Goal: Task Accomplishment & Management: Use online tool/utility

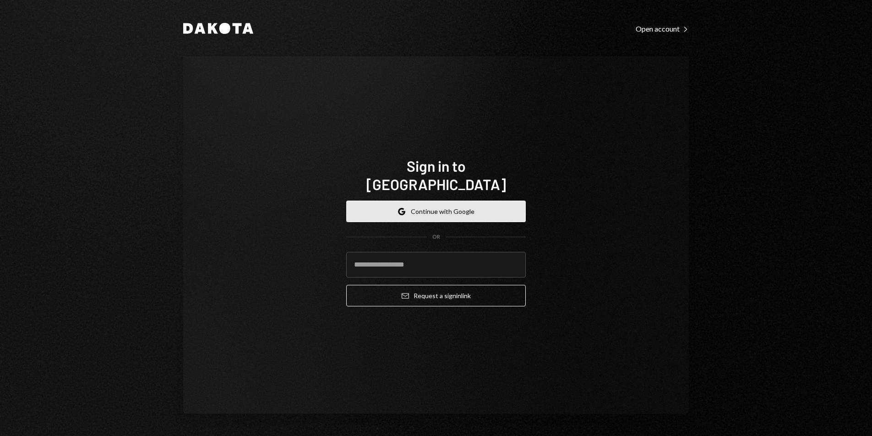
click at [485, 200] on button "Google Continue with Google" at bounding box center [435, 211] width 179 height 22
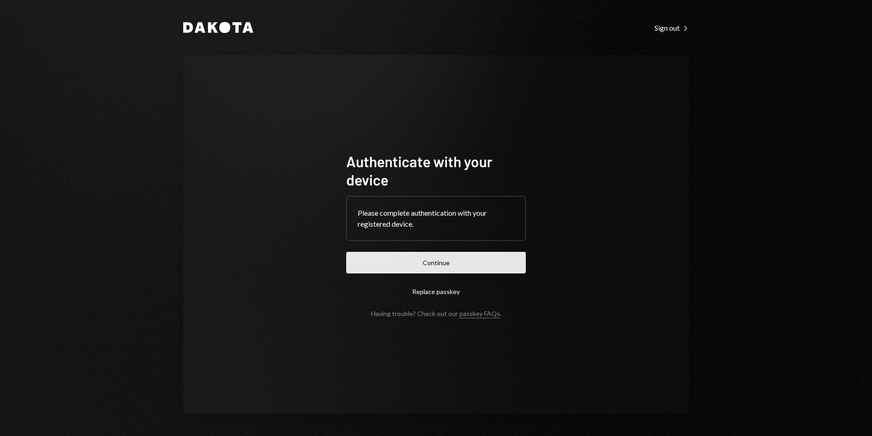
click at [452, 271] on button "Continue" at bounding box center [435, 263] width 179 height 22
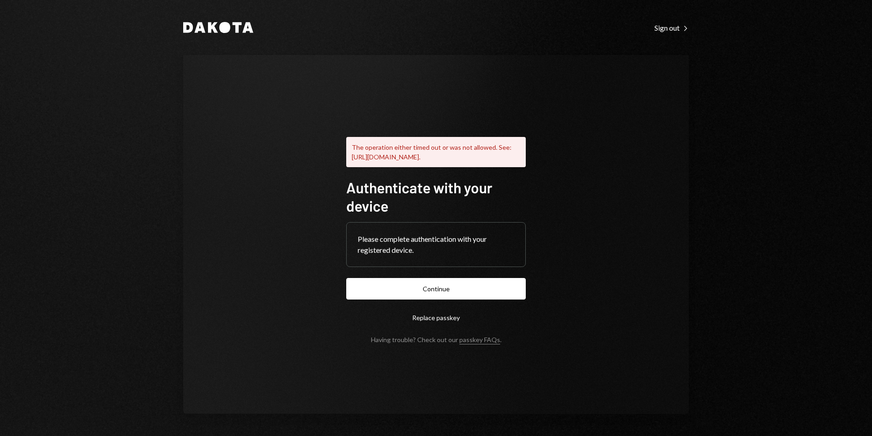
click at [431, 281] on form "Authenticate with your device Please complete authentication with your register…" at bounding box center [435, 260] width 179 height 165
click at [431, 287] on button "Continue" at bounding box center [435, 289] width 179 height 22
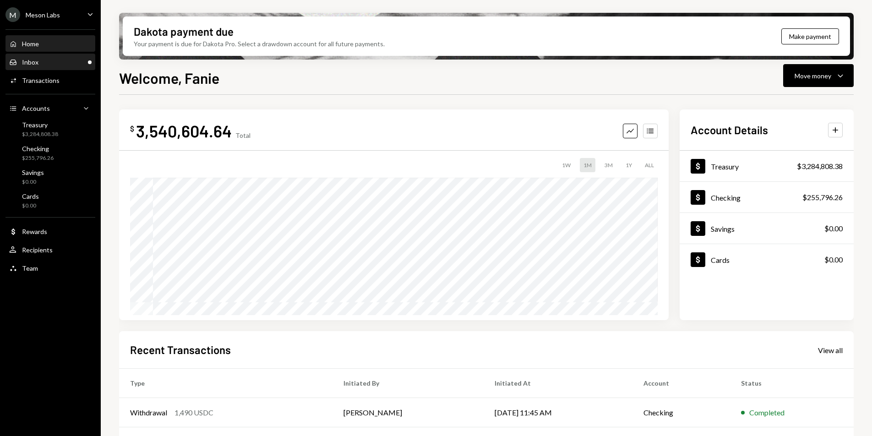
click at [42, 66] on div "Inbox Inbox" at bounding box center [50, 62] width 82 height 8
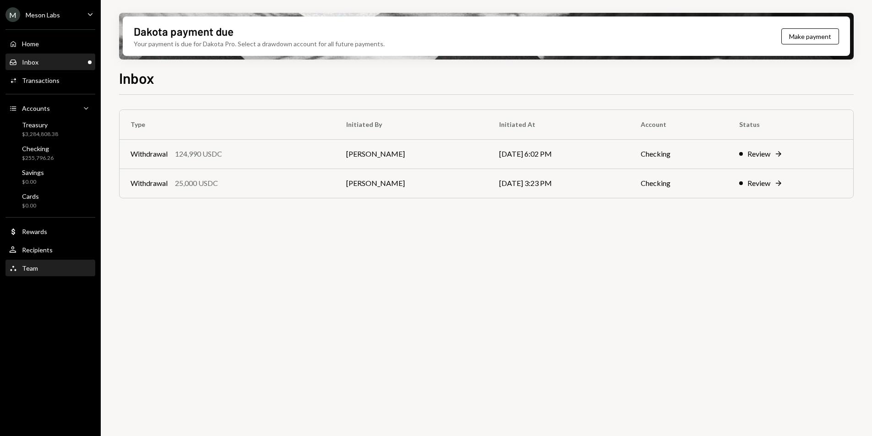
click at [46, 268] on div "Team Team" at bounding box center [50, 268] width 82 height 8
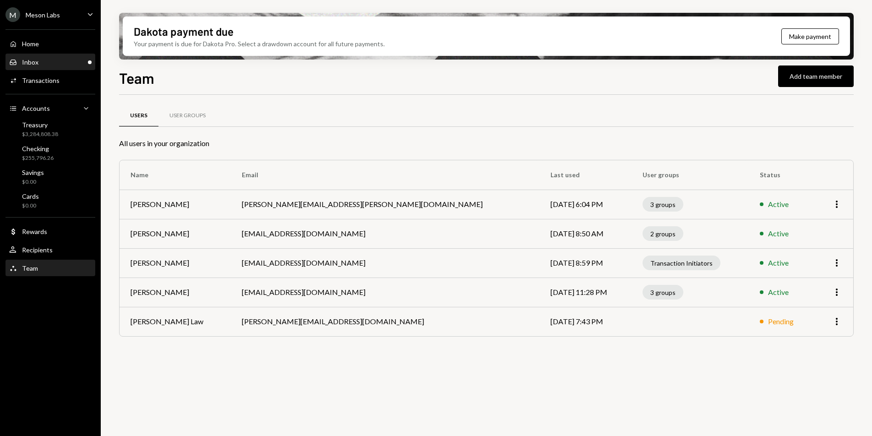
click at [50, 63] on div "Inbox Inbox" at bounding box center [50, 62] width 82 height 8
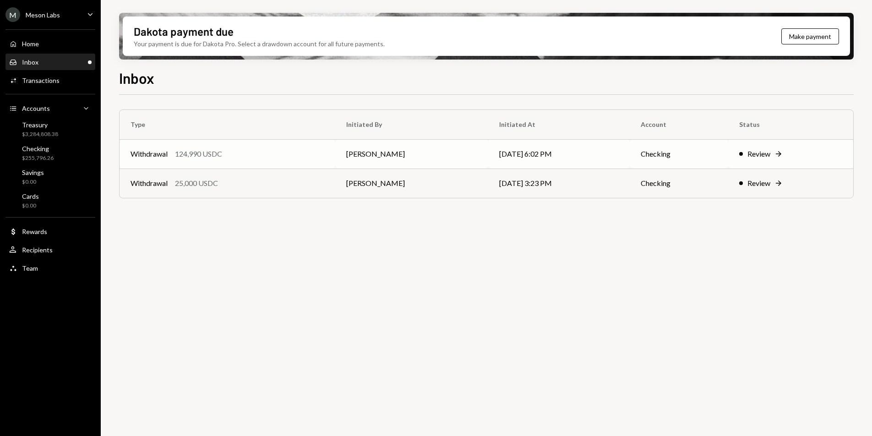
click at [422, 161] on td "[PERSON_NAME]" at bounding box center [411, 153] width 153 height 29
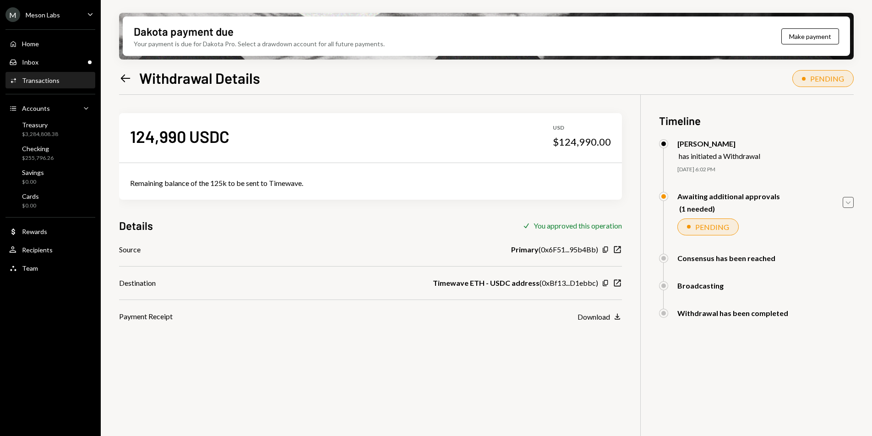
click at [850, 200] on icon "Caret Down" at bounding box center [848, 202] width 10 height 10
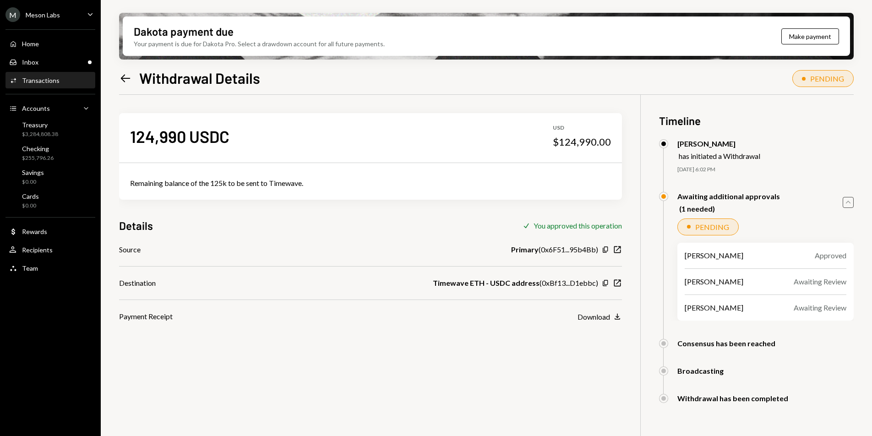
click at [850, 200] on icon "Caret Up" at bounding box center [848, 202] width 10 height 10
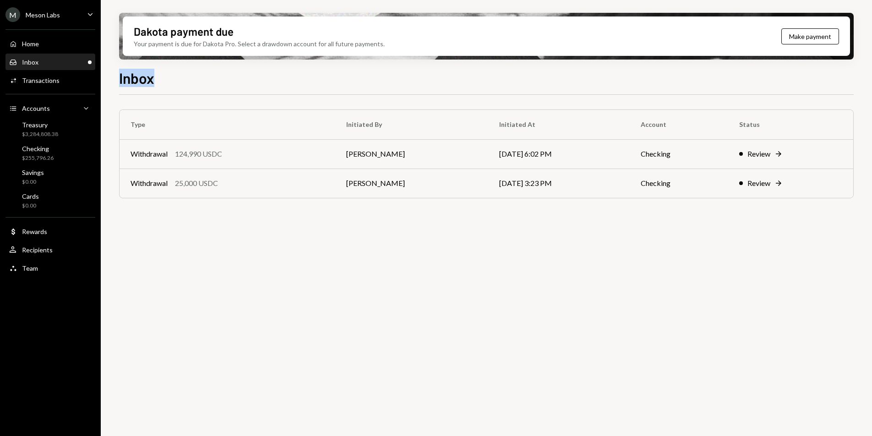
drag, startPoint x: 119, startPoint y: 80, endPoint x: 155, endPoint y: 81, distance: 36.2
click at [155, 81] on div "Inbox" at bounding box center [486, 77] width 734 height 20
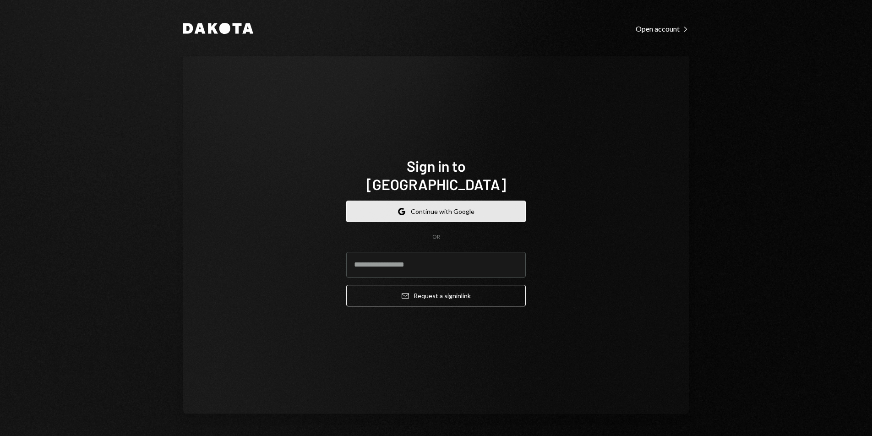
click at [480, 200] on button "Google Continue with Google" at bounding box center [435, 211] width 179 height 22
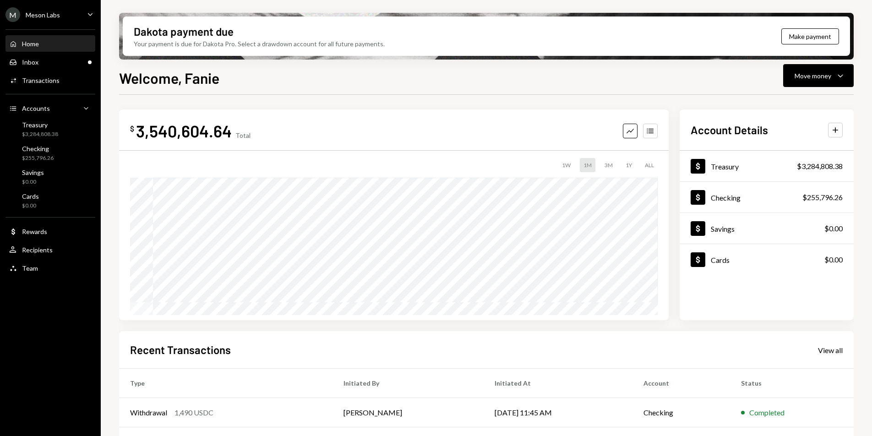
click at [419, 102] on div "$ 3,540,604.64 Total Graph Accounts 1W 1M 3M 1Y ALL $3,545,644.64 [DATE] Accoun…" at bounding box center [486, 329] width 734 height 468
drag, startPoint x: 135, startPoint y: 130, endPoint x: 157, endPoint y: 130, distance: 22.4
click at [157, 130] on div "$ 3,540,604.64" at bounding box center [181, 130] width 102 height 21
drag, startPoint x: 137, startPoint y: 130, endPoint x: 227, endPoint y: 130, distance: 90.6
click at [227, 130] on div "3,540,604.64" at bounding box center [184, 130] width 96 height 21
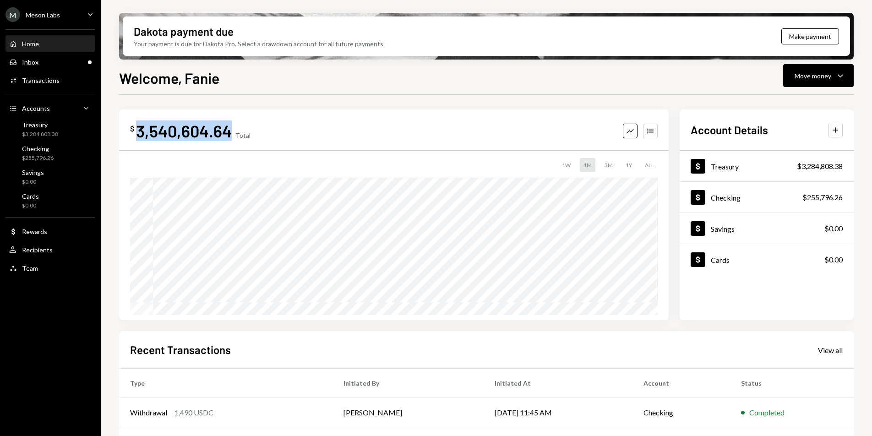
copy div "3,540,604.64"
click at [50, 65] on div "Inbox Inbox" at bounding box center [50, 62] width 82 height 8
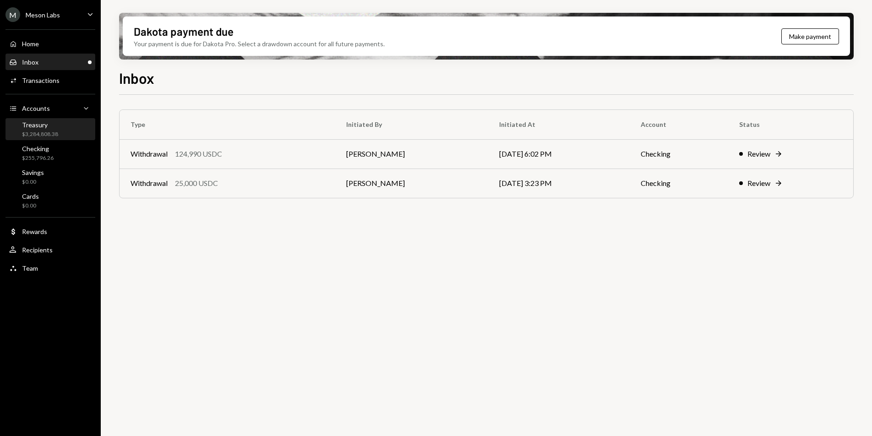
click at [59, 131] on div "Treasury $3,284,808.38" at bounding box center [50, 129] width 82 height 17
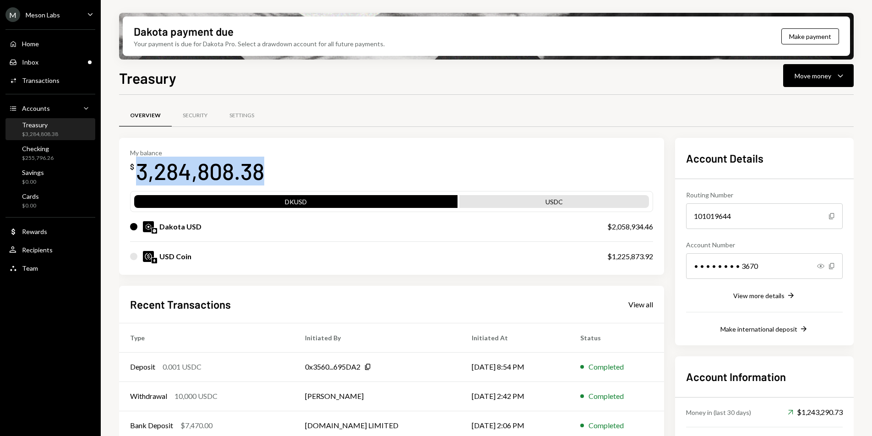
drag, startPoint x: 141, startPoint y: 170, endPoint x: 265, endPoint y: 169, distance: 123.6
click at [264, 169] on div "3,284,808.38" at bounding box center [200, 171] width 128 height 29
copy div "3,284,808.38"
click at [57, 88] on div "Activities Transactions" at bounding box center [50, 81] width 82 height 16
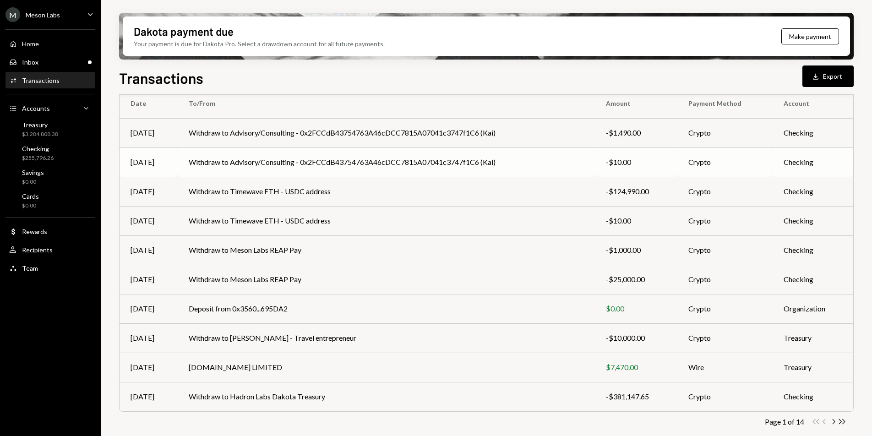
scroll to position [86, 0]
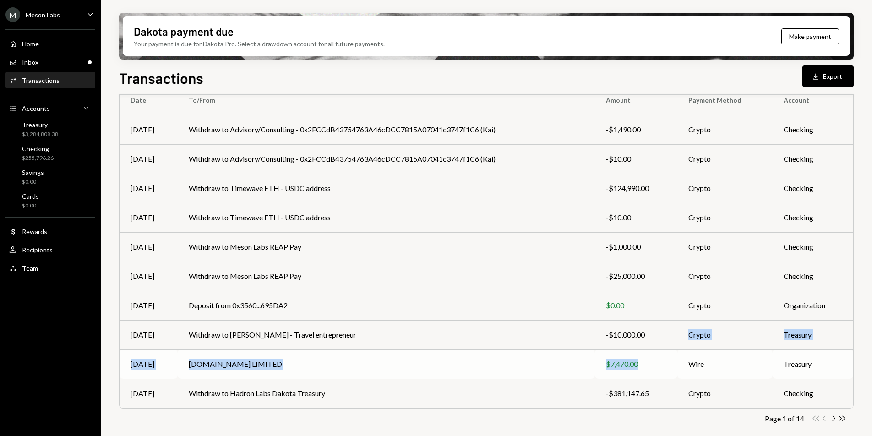
click at [655, 370] on tbody "Aug 20 Withdraw to Advisory/Consulting - 0x2FCCdB43754763A46cDCC7815A07041c3747…" at bounding box center [485, 261] width 733 height 293
click at [833, 421] on icon "Chevron Right" at bounding box center [832, 418] width 9 height 9
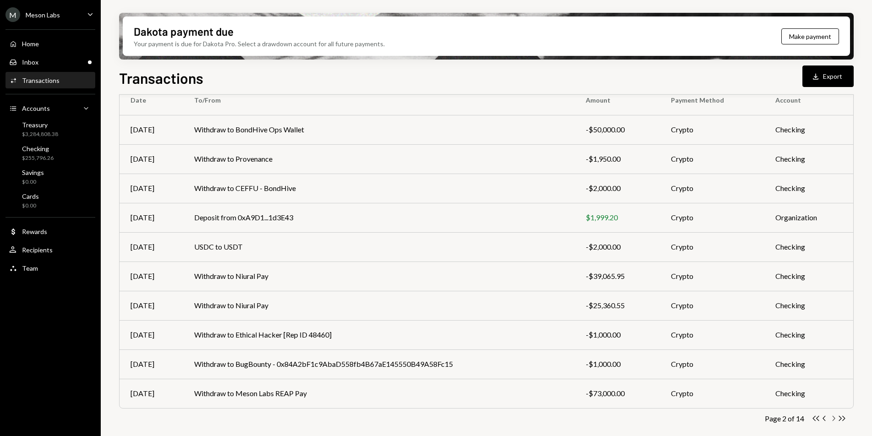
click at [834, 418] on icon "button" at bounding box center [833, 418] width 3 height 5
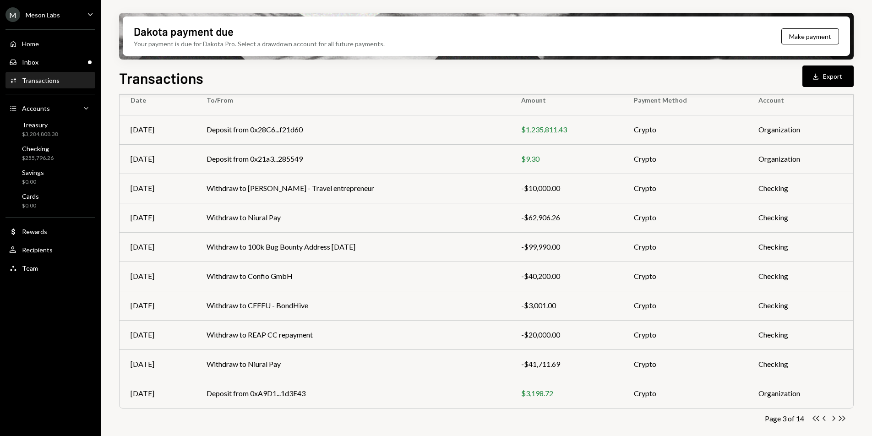
click at [833, 419] on icon "Chevron Right" at bounding box center [832, 418] width 9 height 9
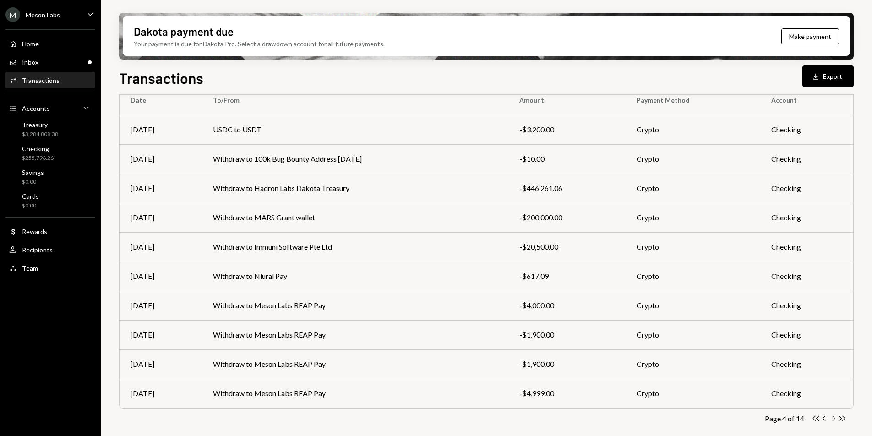
click at [833, 418] on icon "Chevron Right" at bounding box center [832, 418] width 9 height 9
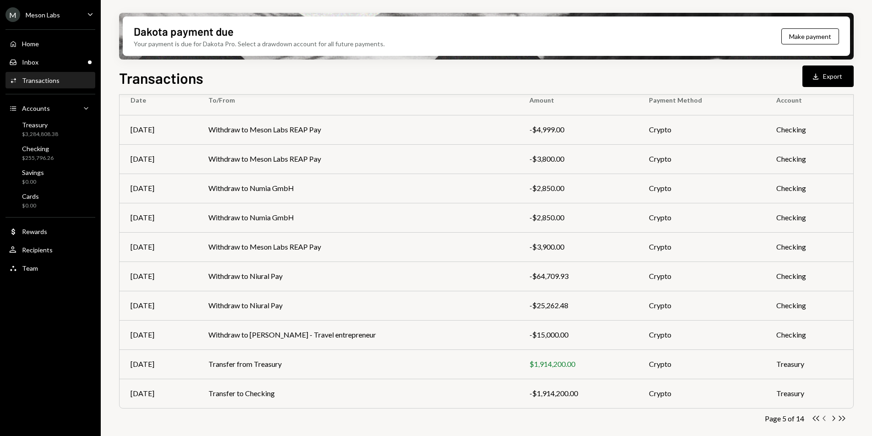
click at [823, 419] on icon "Chevron Left" at bounding box center [824, 418] width 9 height 9
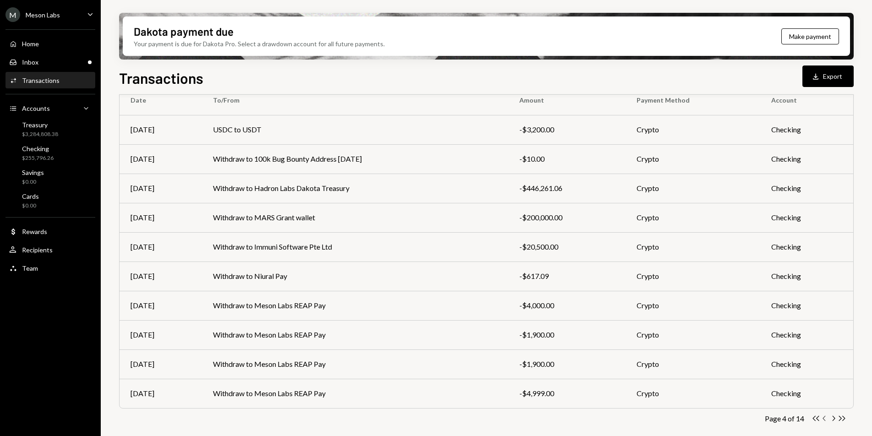
click at [823, 419] on icon "button" at bounding box center [823, 418] width 3 height 5
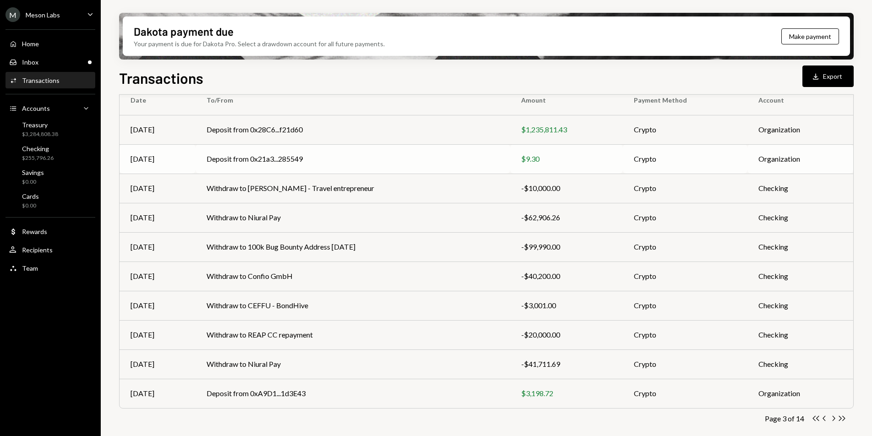
click at [440, 168] on td "Deposit from 0x21a3...285549" at bounding box center [352, 158] width 314 height 29
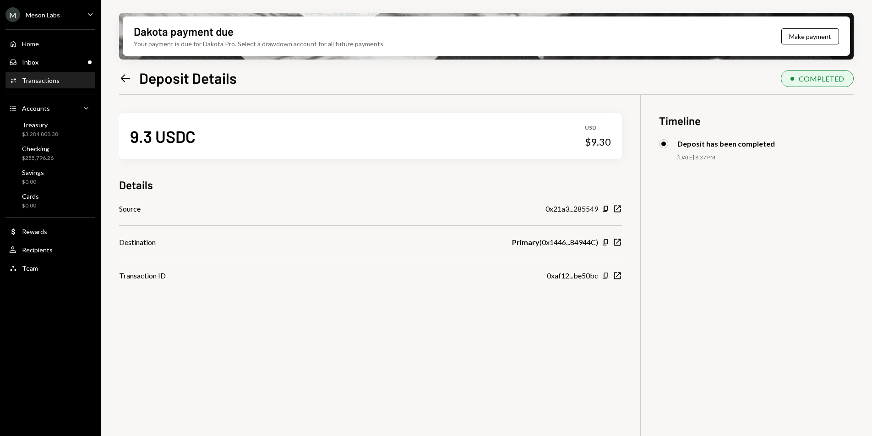
click at [605, 276] on icon "Copy" at bounding box center [604, 275] width 7 height 7
click at [607, 241] on icon "button" at bounding box center [604, 242] width 5 height 6
click at [125, 78] on icon "Left Arrow" at bounding box center [125, 78] width 13 height 13
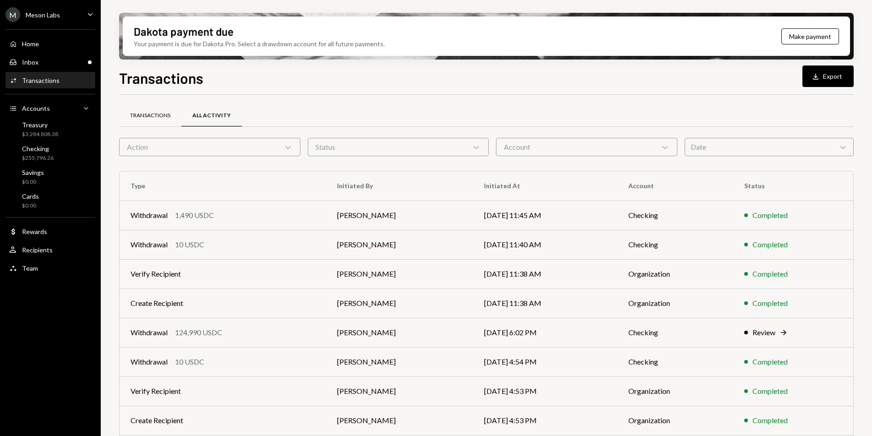
click at [155, 113] on div "Transactions" at bounding box center [150, 116] width 40 height 8
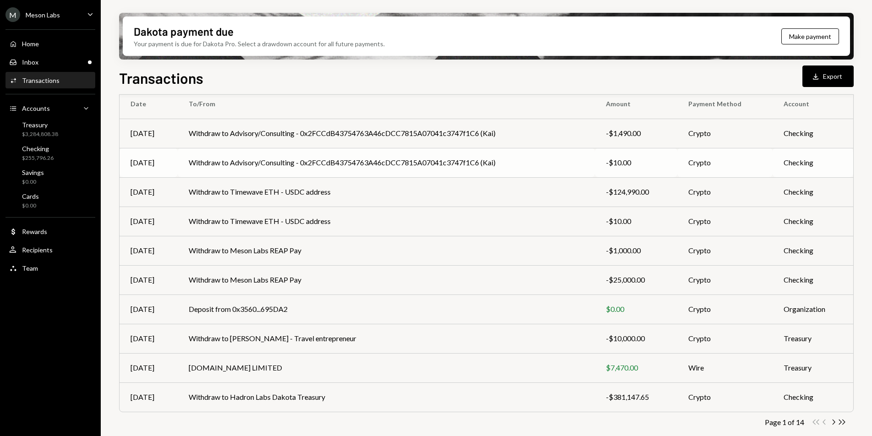
scroll to position [86, 0]
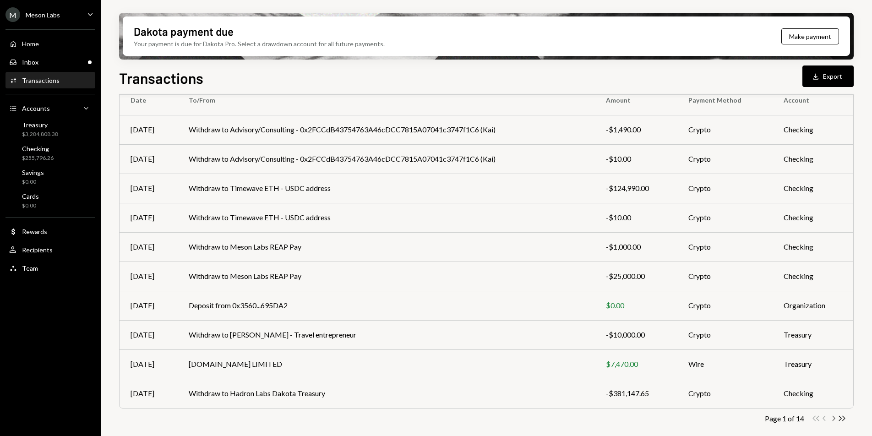
click at [834, 417] on icon "Chevron Right" at bounding box center [832, 418] width 9 height 9
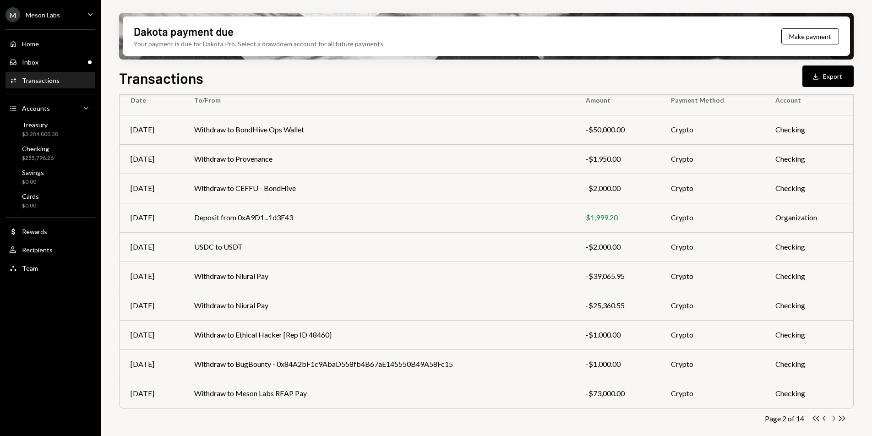
click at [835, 419] on icon "Chevron Right" at bounding box center [832, 418] width 9 height 9
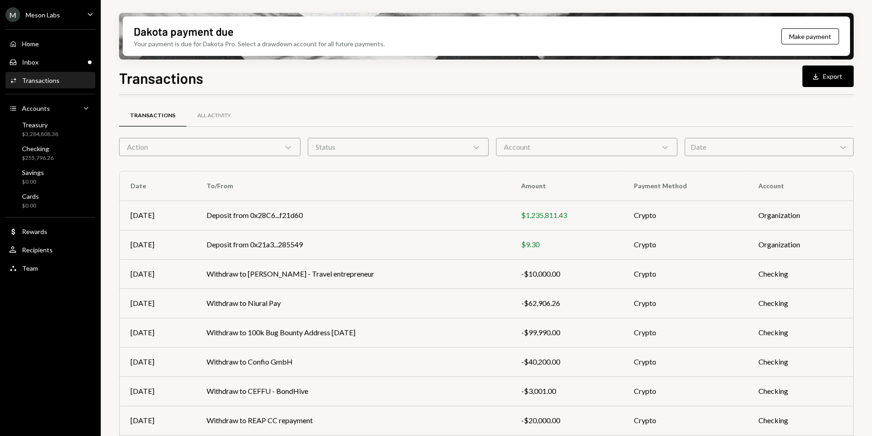
scroll to position [86, 0]
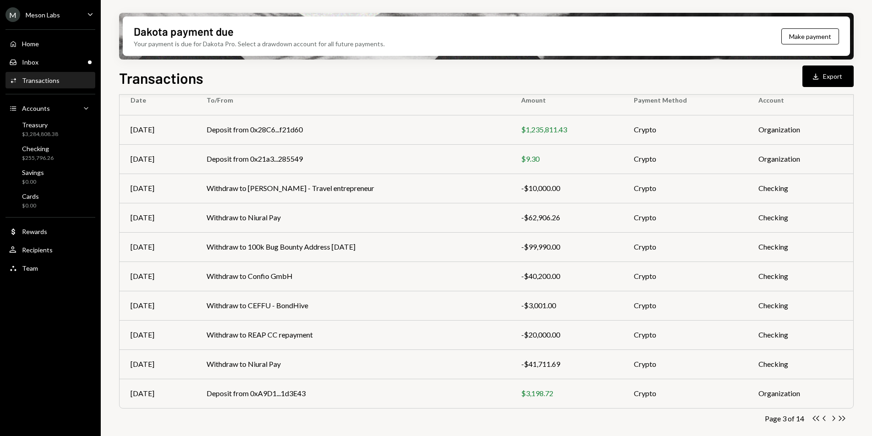
click at [543, 89] on div "Transactions Download Export Transactions All Activity Action Chevron Down Stat…" at bounding box center [486, 278] width 734 height 423
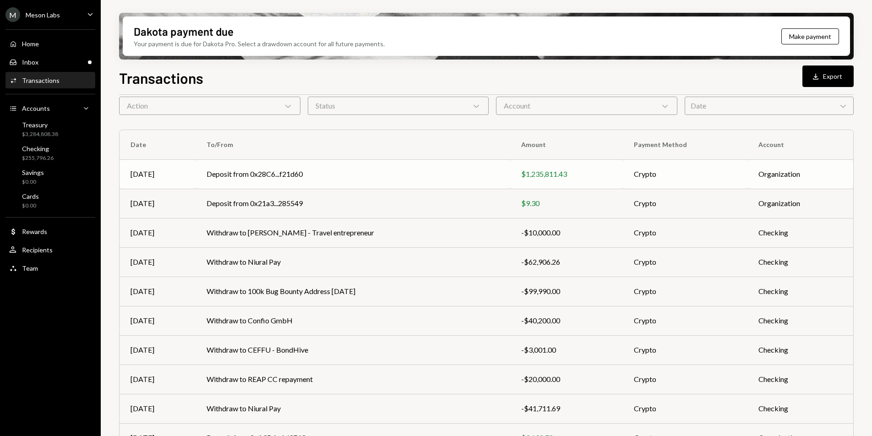
scroll to position [0, 0]
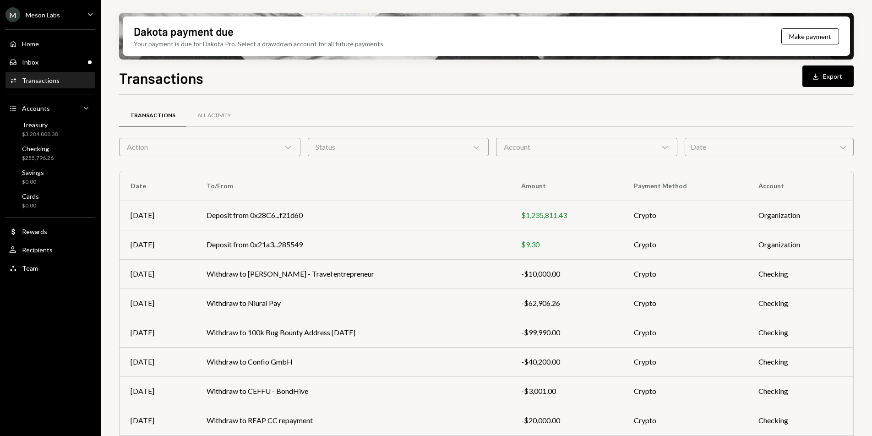
click at [38, 12] on div "Meson Labs" at bounding box center [43, 15] width 34 height 8
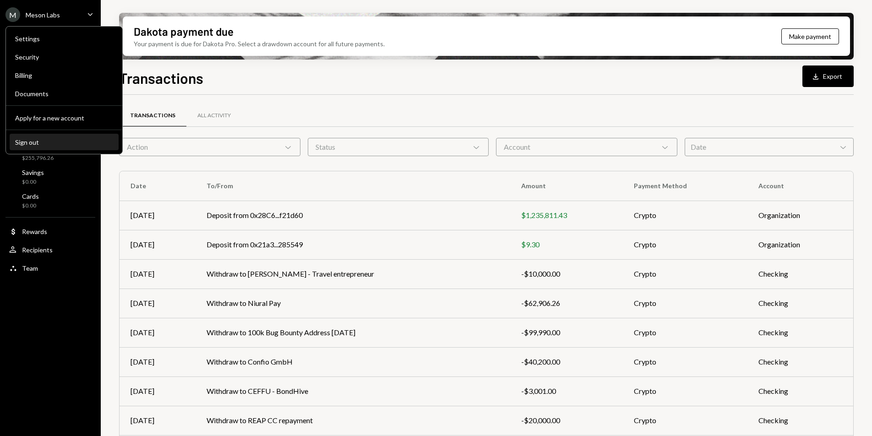
click at [56, 143] on div "Sign out" at bounding box center [64, 142] width 98 height 8
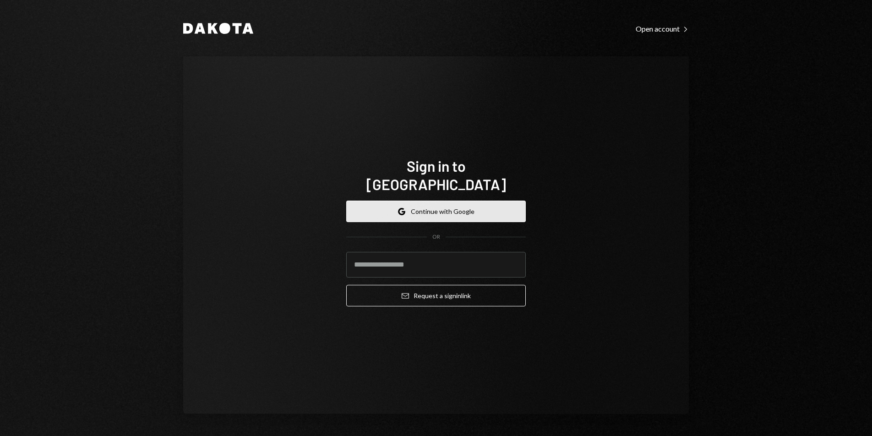
click at [438, 200] on button "Google Continue with Google" at bounding box center [435, 211] width 179 height 22
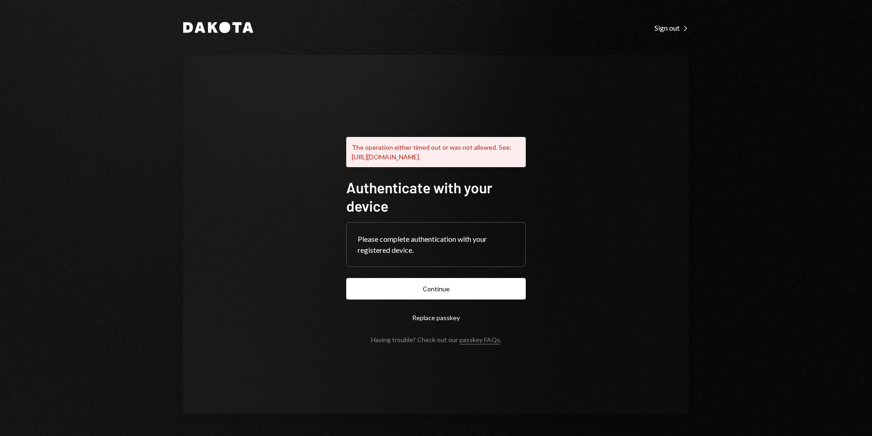
click at [411, 299] on button "Continue" at bounding box center [435, 289] width 179 height 22
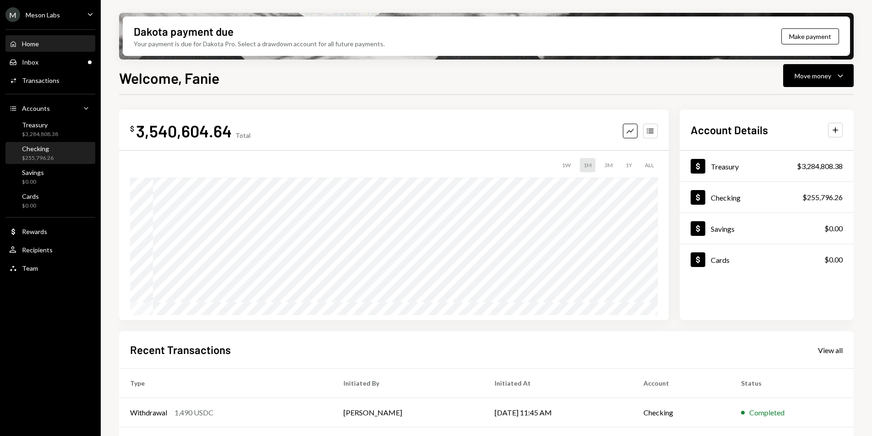
click at [30, 151] on div "Checking" at bounding box center [38, 149] width 32 height 8
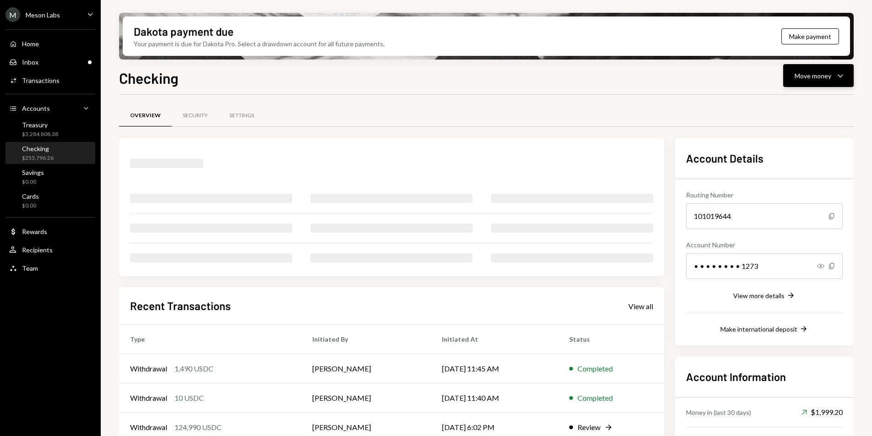
click at [822, 73] on div "Move money" at bounding box center [812, 76] width 37 height 10
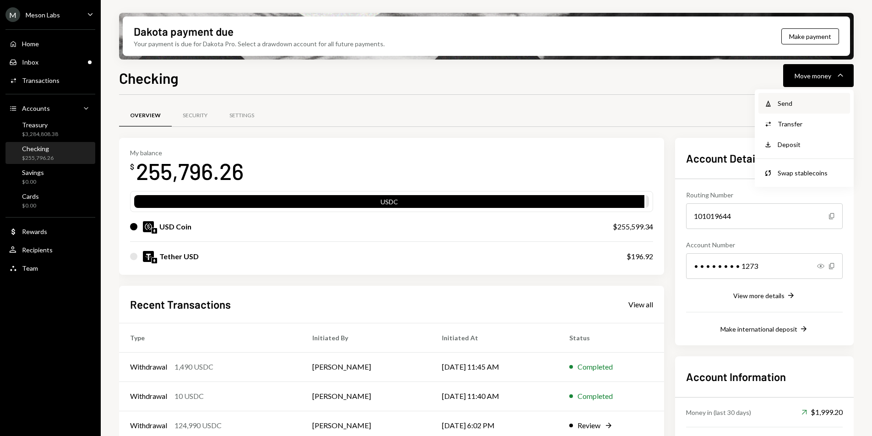
click at [785, 102] on div "Send" at bounding box center [810, 103] width 67 height 10
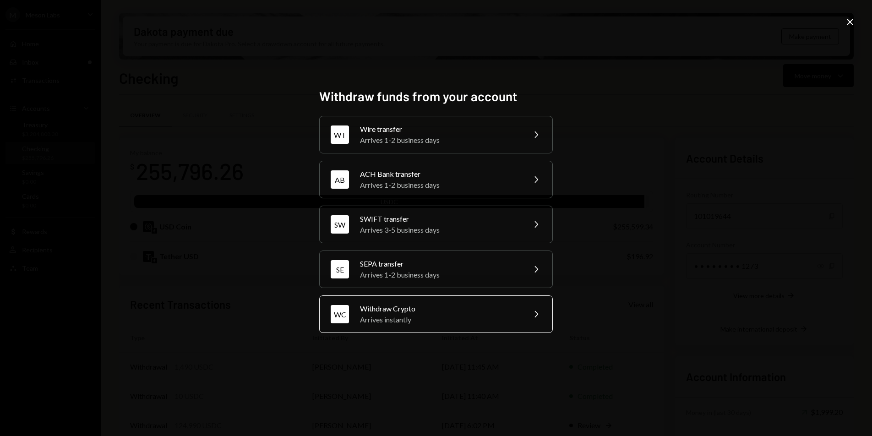
click at [411, 305] on div "Withdraw Crypto" at bounding box center [439, 308] width 159 height 11
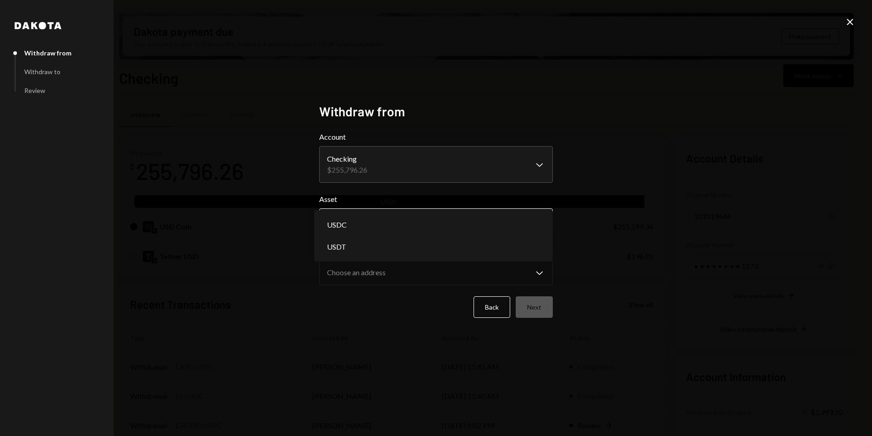
click at [389, 222] on body "M Meson Labs Caret Down Home Home Inbox Inbox Activities Transactions Accounts …" at bounding box center [436, 218] width 872 height 436
select select "****"
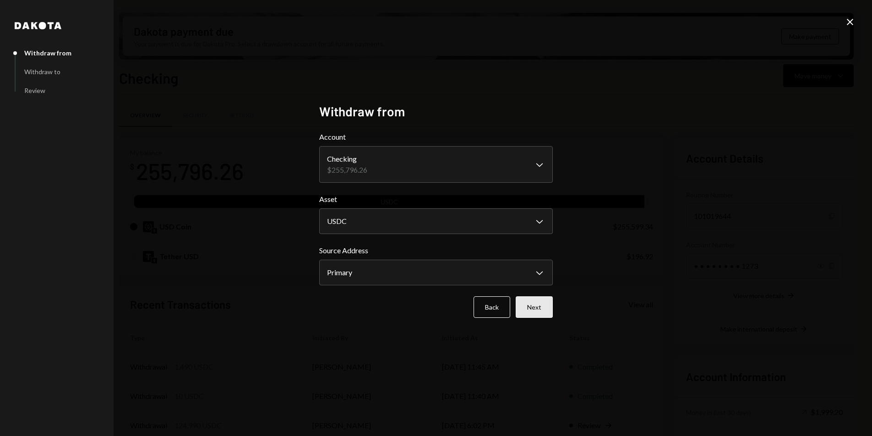
click at [523, 305] on button "Next" at bounding box center [533, 307] width 37 height 22
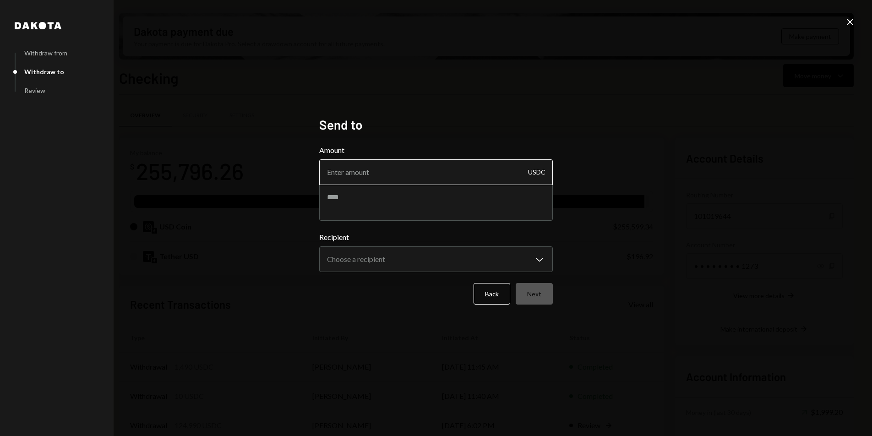
click at [425, 173] on input "Amount" at bounding box center [435, 172] width 233 height 26
paste input "12603.020089"
click at [376, 172] on input "12603.020089" at bounding box center [435, 172] width 233 height 26
type input "12603.02"
click at [385, 208] on textarea at bounding box center [435, 202] width 233 height 37
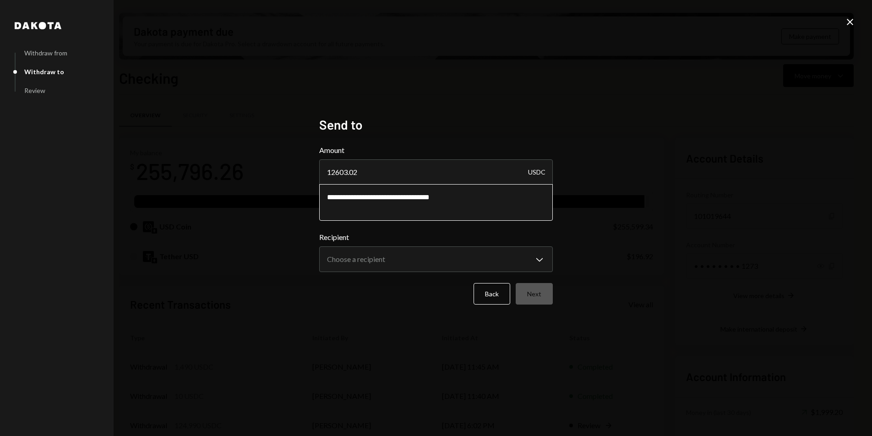
drag, startPoint x: 384, startPoint y: 208, endPoint x: 390, endPoint y: 230, distance: 22.1
click at [384, 213] on textarea "**********" at bounding box center [435, 202] width 233 height 37
type textarea "**********"
click at [391, 253] on body "M Meson Labs Caret Down Home Home Inbox Inbox Activities Transactions Accounts …" at bounding box center [436, 218] width 872 height 436
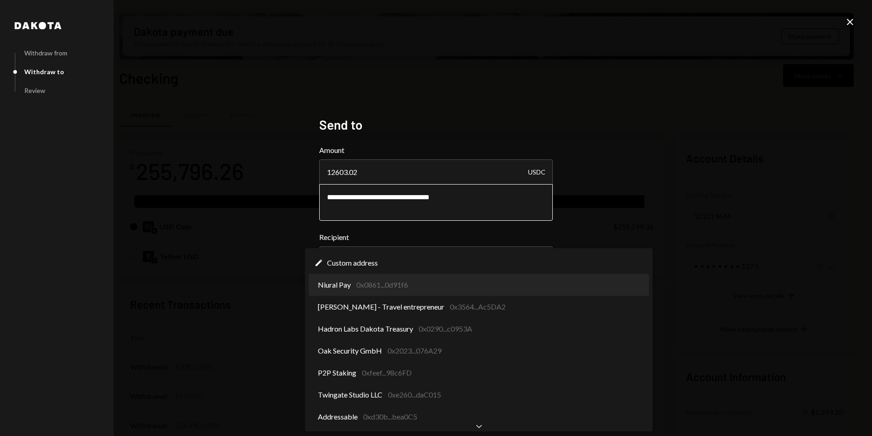
select select "**********"
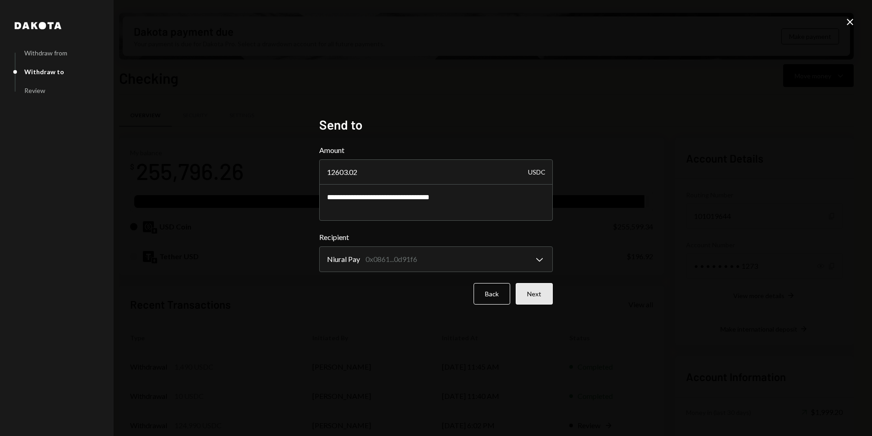
click at [536, 288] on button "Next" at bounding box center [533, 294] width 37 height 22
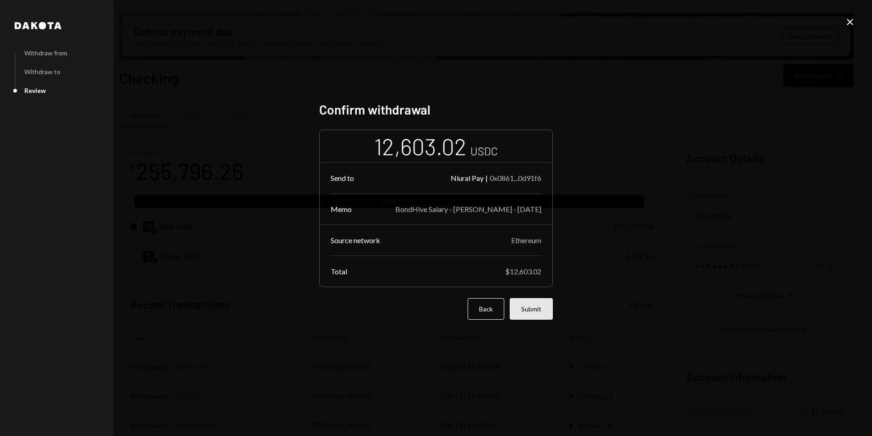
click at [533, 309] on button "Submit" at bounding box center [530, 309] width 43 height 22
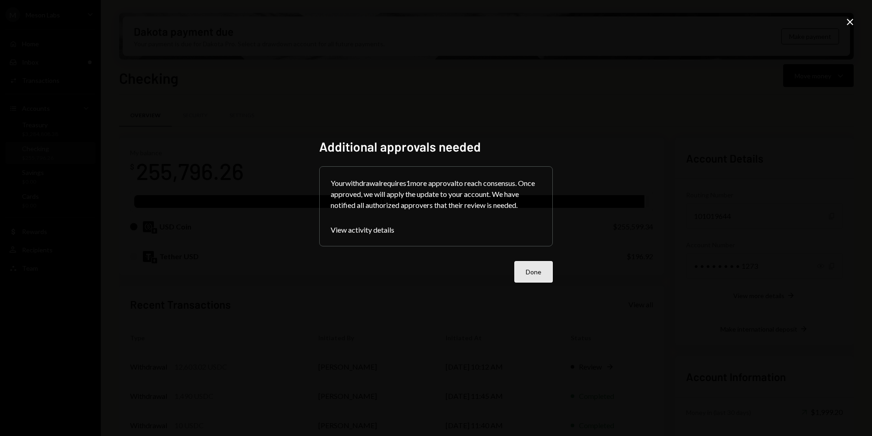
click at [532, 269] on button "Done" at bounding box center [533, 272] width 38 height 22
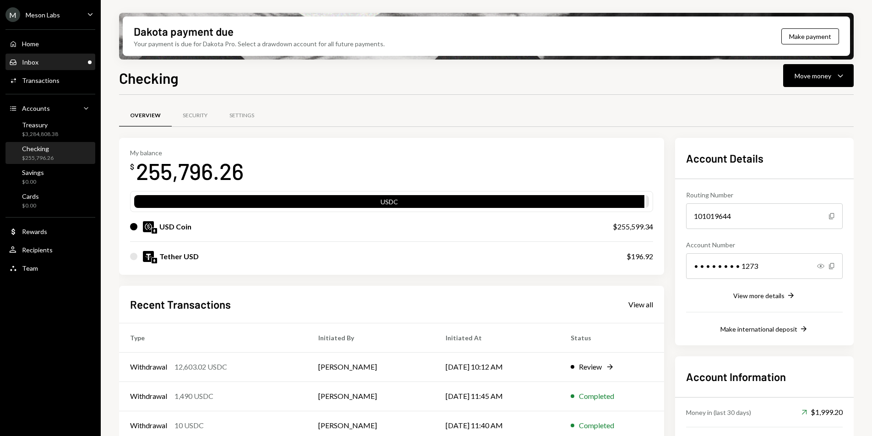
click at [60, 64] on div "Inbox Inbox" at bounding box center [50, 62] width 82 height 8
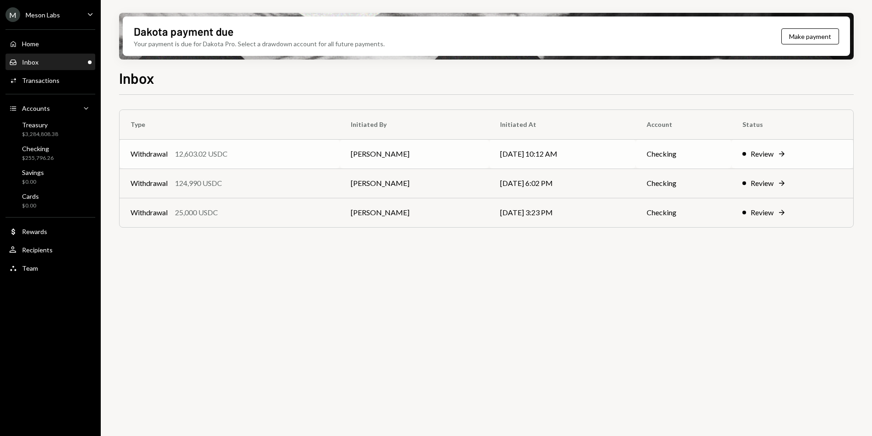
click at [784, 156] on icon "Right Arrow" at bounding box center [781, 153] width 9 height 9
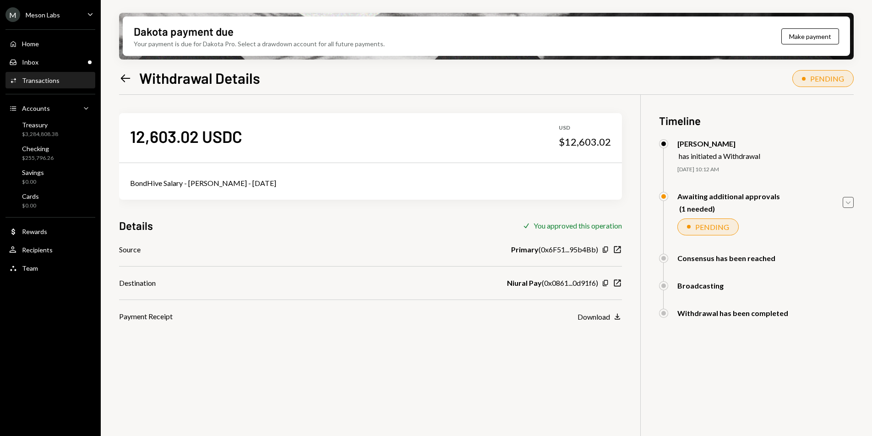
click at [847, 200] on icon "Caret Down" at bounding box center [848, 202] width 10 height 10
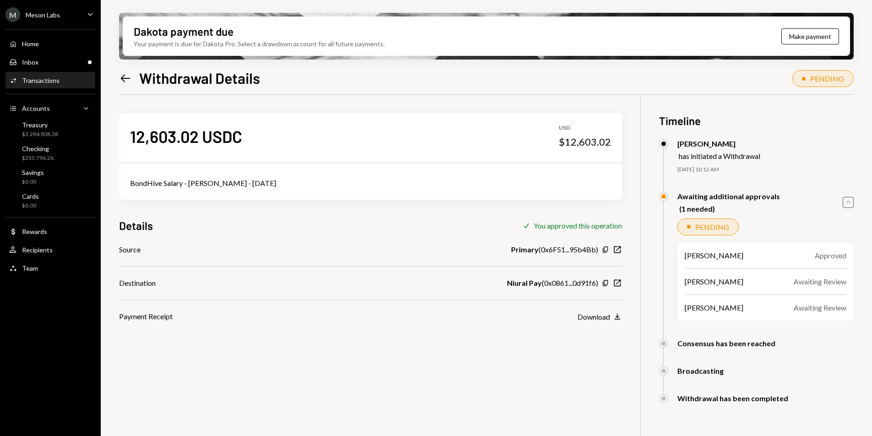
click at [849, 205] on icon "Caret Up" at bounding box center [848, 202] width 10 height 10
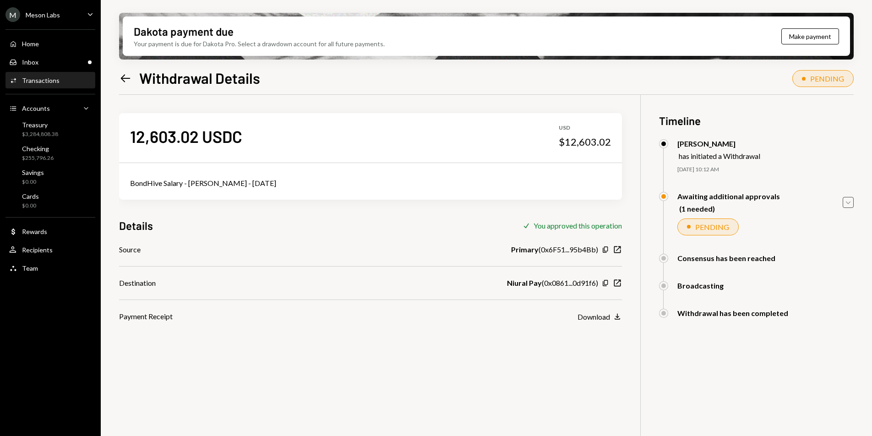
click at [605, 85] on div "Left Arrow Withdrawal Details PENDING" at bounding box center [486, 77] width 734 height 20
click at [43, 152] on div "Checking" at bounding box center [38, 149] width 32 height 8
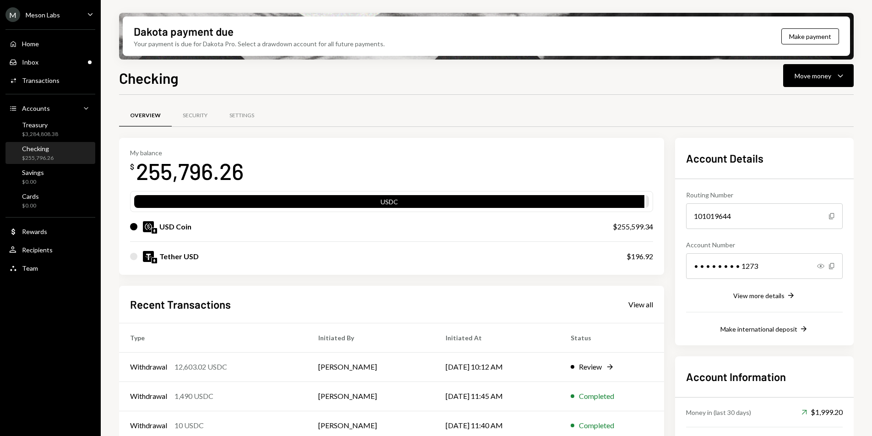
click at [62, 152] on div "Checking $255,796.26" at bounding box center [50, 153] width 82 height 17
click at [835, 78] on icon "Caret Down" at bounding box center [839, 75] width 11 height 11
click at [806, 97] on div "Withdraw Send" at bounding box center [804, 103] width 92 height 21
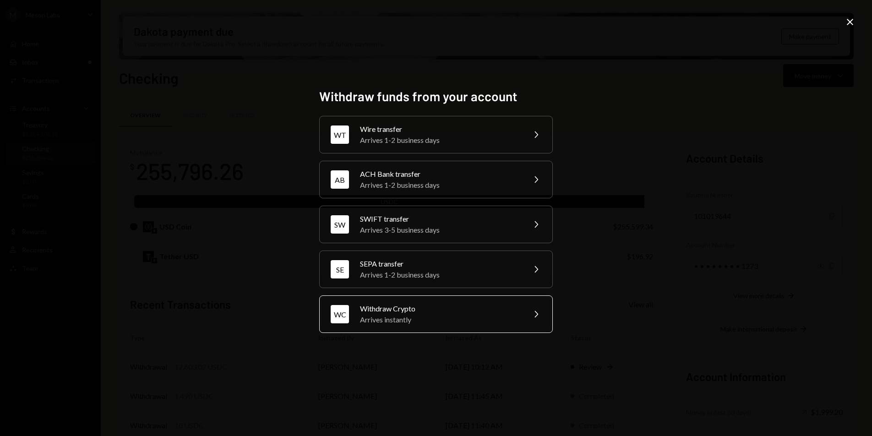
click at [421, 323] on div "Arrives instantly" at bounding box center [439, 319] width 159 height 11
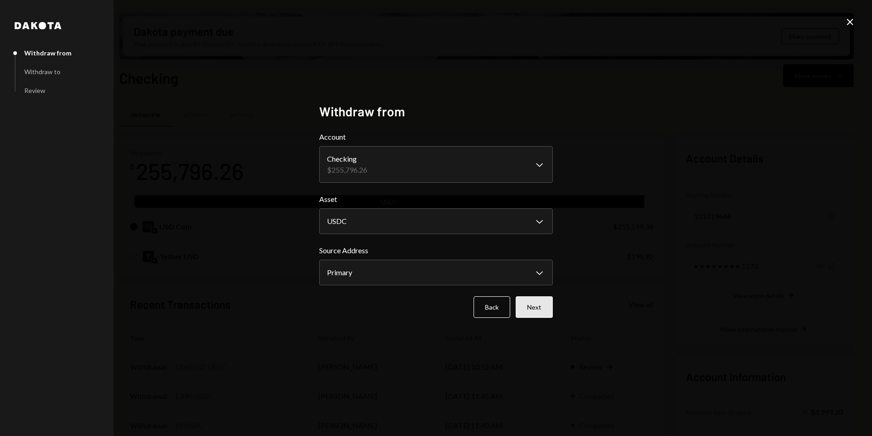
click at [526, 310] on button "Next" at bounding box center [533, 307] width 37 height 22
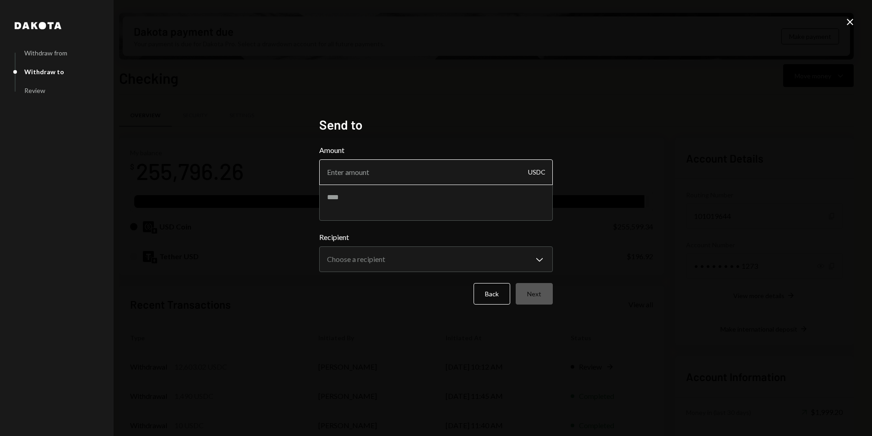
click at [415, 182] on input "Amount" at bounding box center [435, 172] width 233 height 26
type input "61440.64"
click at [390, 202] on textarea at bounding box center [435, 202] width 233 height 37
type textarea "*"
type textarea "**********"
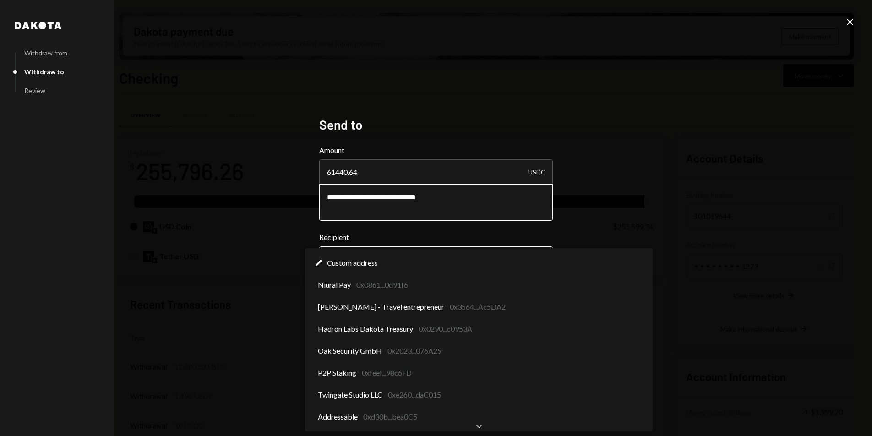
click at [379, 252] on body "M Meson Labs Caret Down Home Home Inbox Inbox Activities Transactions Accounts …" at bounding box center [436, 218] width 872 height 436
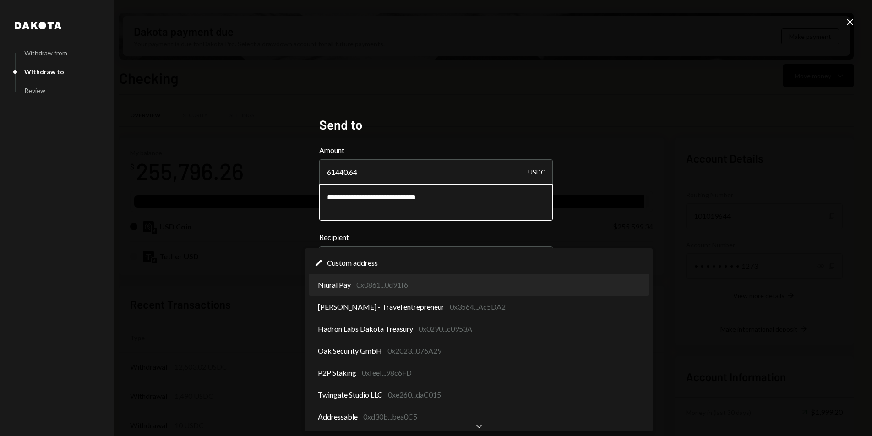
select select "**********"
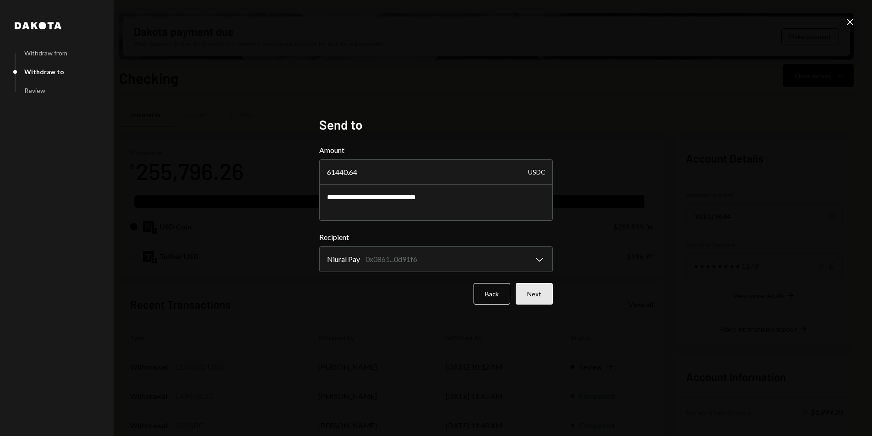
click at [536, 291] on button "Next" at bounding box center [533, 294] width 37 height 22
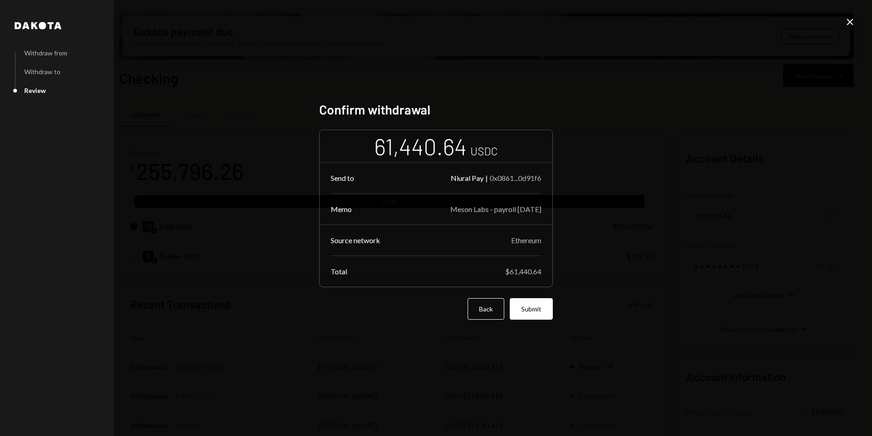
click at [526, 304] on button "Submit" at bounding box center [530, 309] width 43 height 22
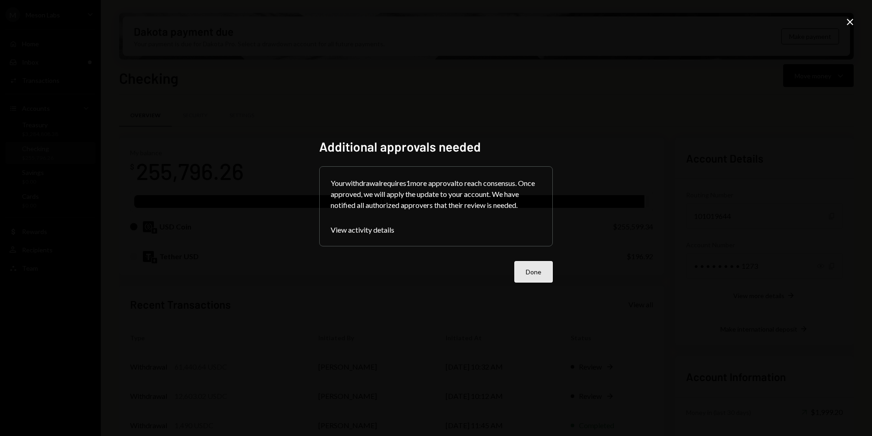
click at [532, 272] on button "Done" at bounding box center [533, 272] width 38 height 22
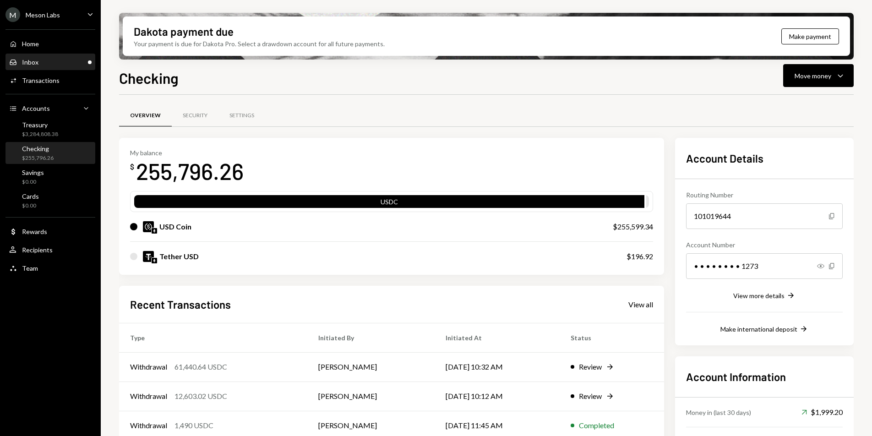
click at [44, 54] on div "Inbox Inbox" at bounding box center [50, 62] width 82 height 16
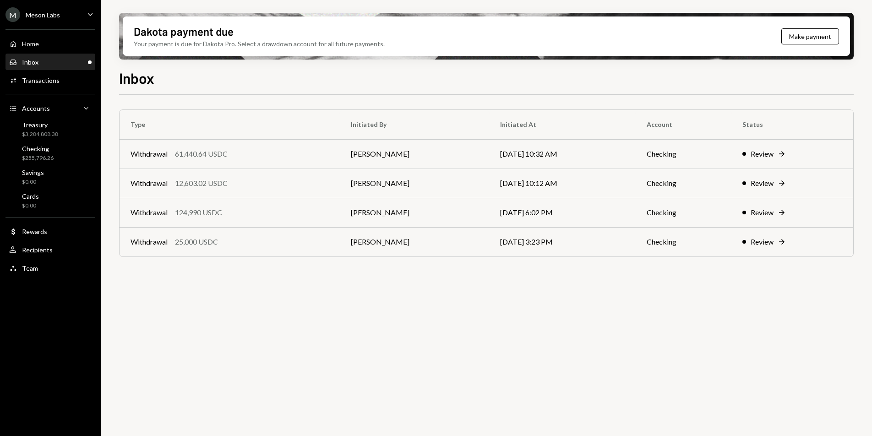
click at [42, 19] on div "M Meson Labs" at bounding box center [32, 14] width 54 height 15
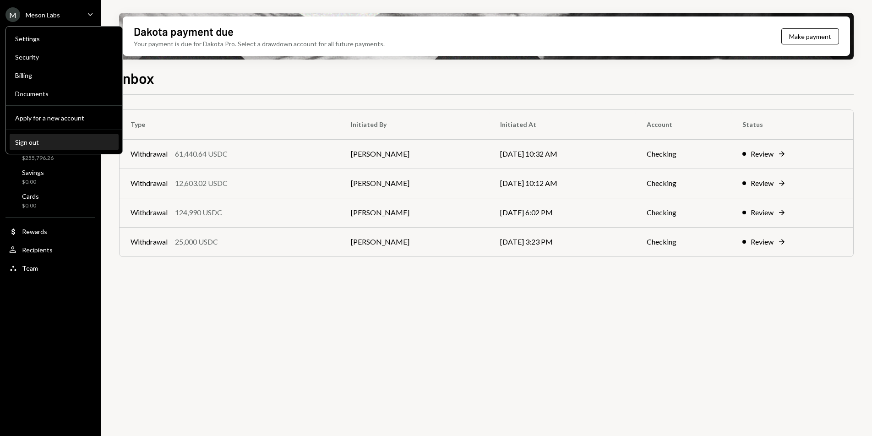
click at [45, 146] on button "Sign out" at bounding box center [64, 142] width 109 height 16
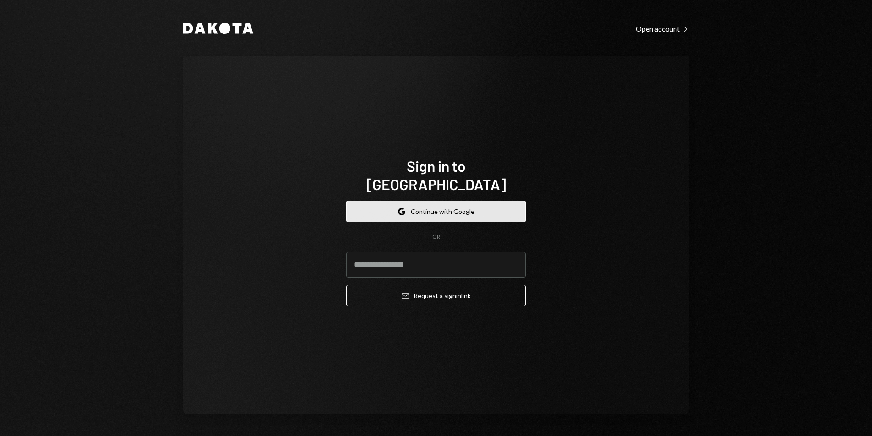
click at [414, 208] on button "Google Continue with Google" at bounding box center [435, 211] width 179 height 22
